Goal: Information Seeking & Learning: Learn about a topic

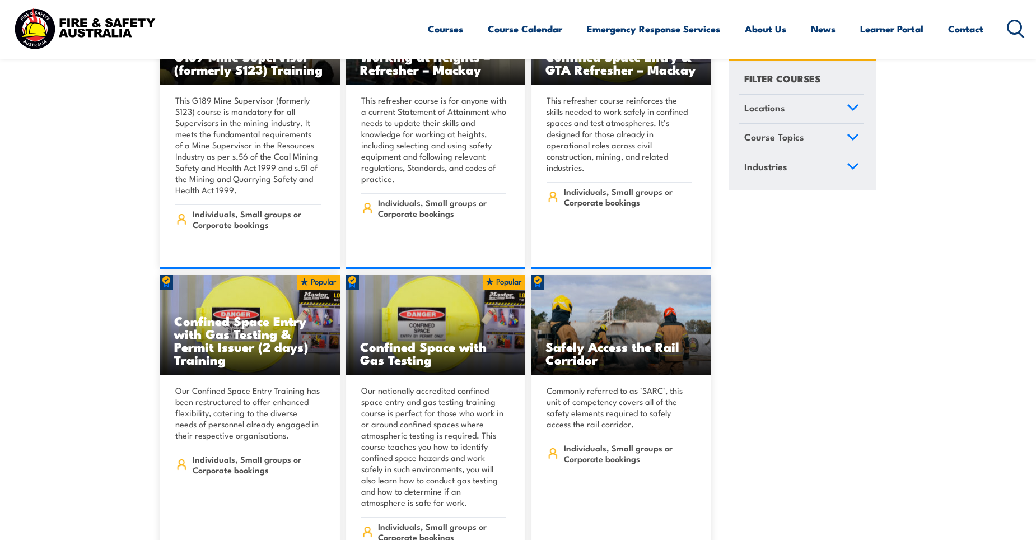
scroll to position [1008, 0]
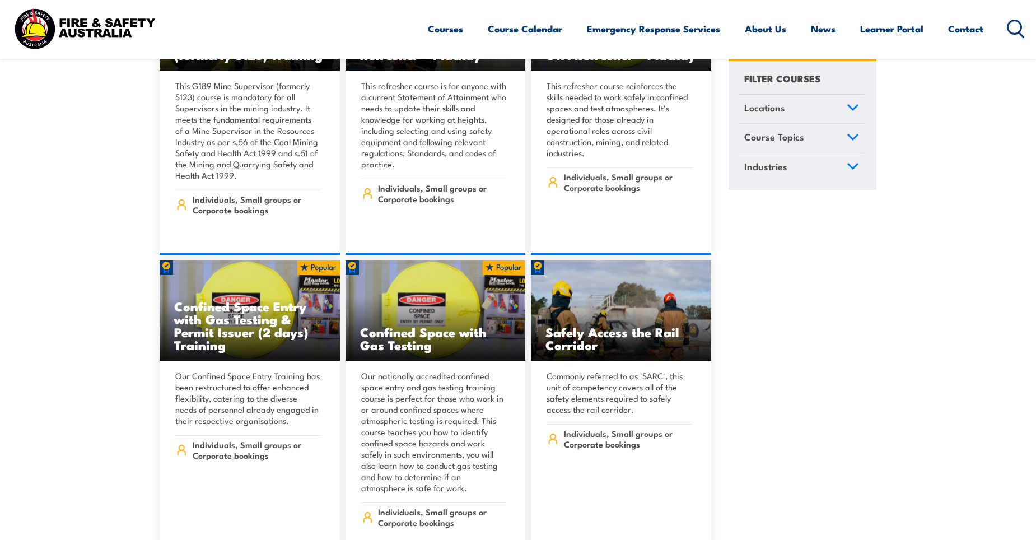
click at [1013, 30] on icon at bounding box center [1016, 29] width 18 height 18
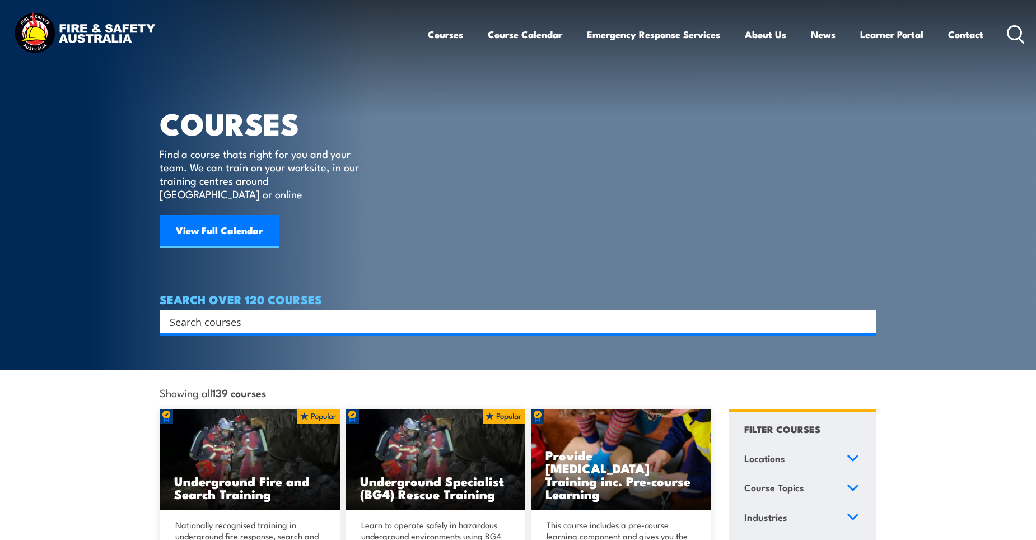
click at [236, 313] on input "Search input" at bounding box center [511, 321] width 682 height 17
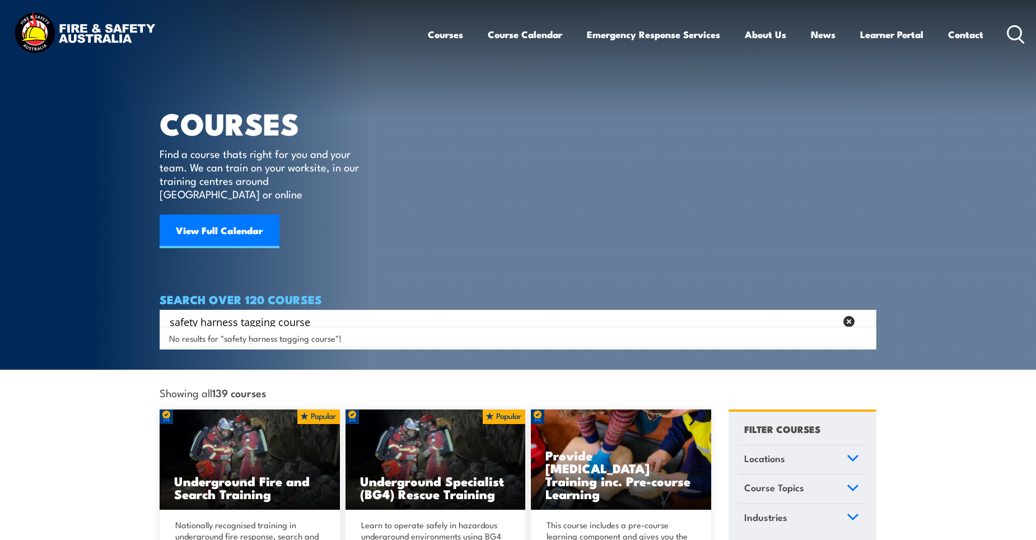
type input "safety harness tagging course"
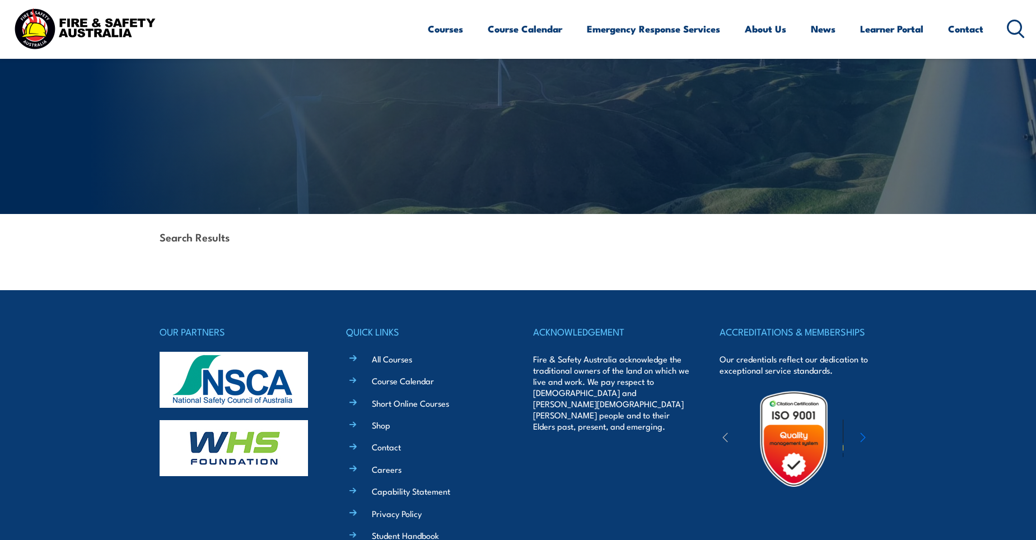
scroll to position [112, 0]
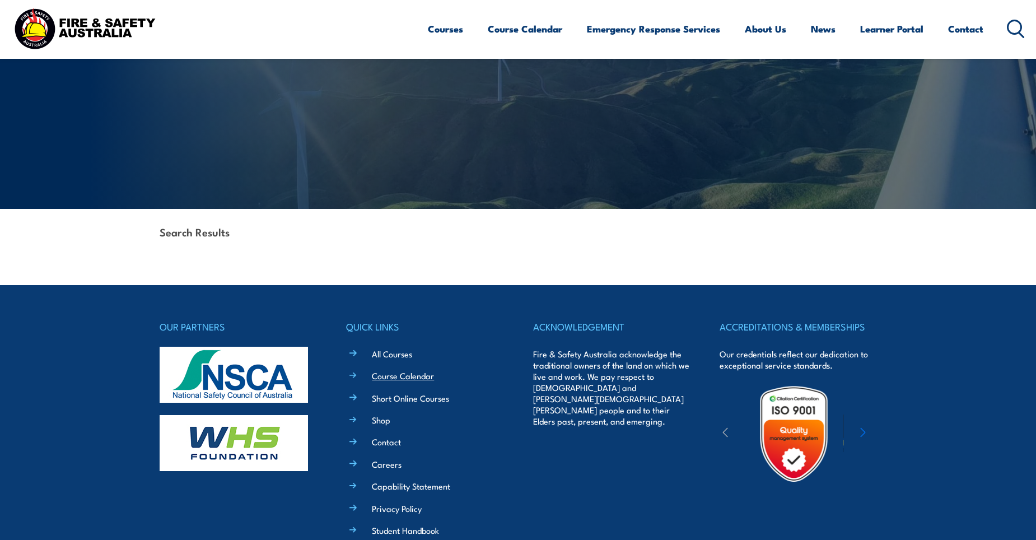
click at [405, 373] on link "Course Calendar" at bounding box center [403, 376] width 62 height 12
click at [404, 399] on link "Short Online Courses" at bounding box center [410, 398] width 77 height 12
